Goal: Navigation & Orientation: Understand site structure

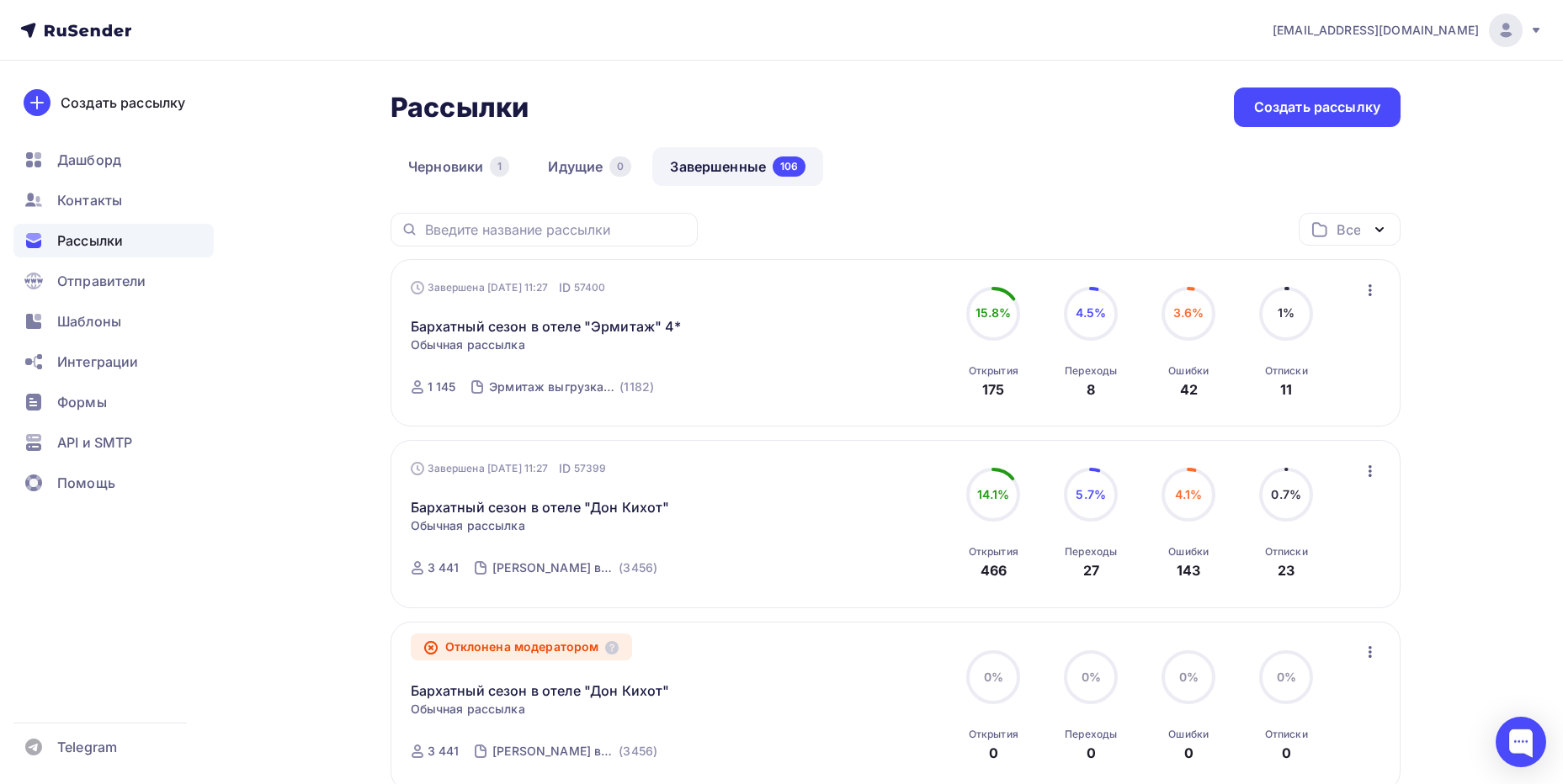
click at [60, 32] on icon at bounding box center [75, 30] width 111 height 20
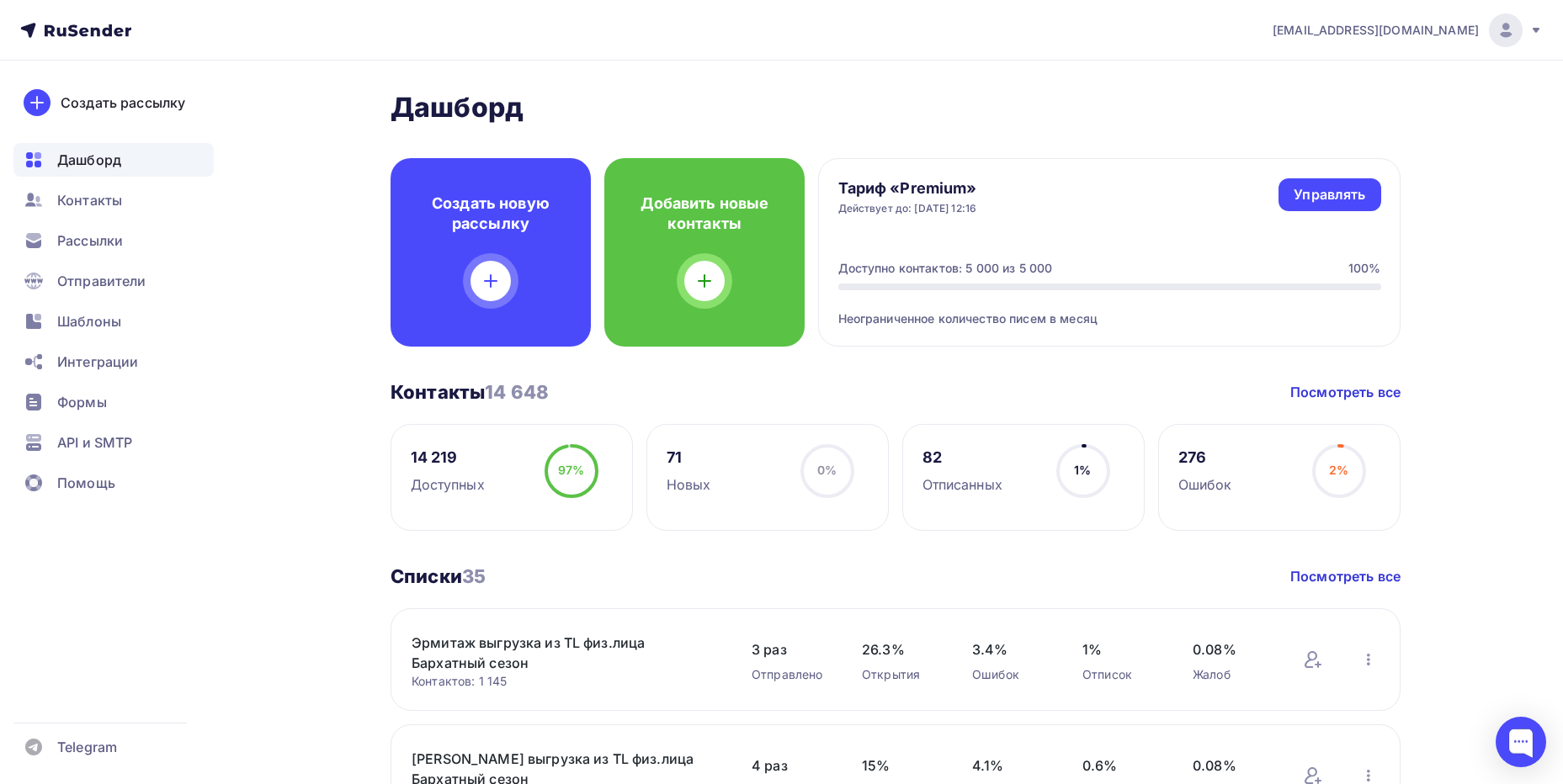
click at [930, 317] on div "Неограниченное количество писем в месяц" at bounding box center [1110, 308] width 543 height 37
click at [936, 265] on div "Доступно контактов: 5 000 из 5 000" at bounding box center [946, 269] width 215 height 17
